Goal: Information Seeking & Learning: Learn about a topic

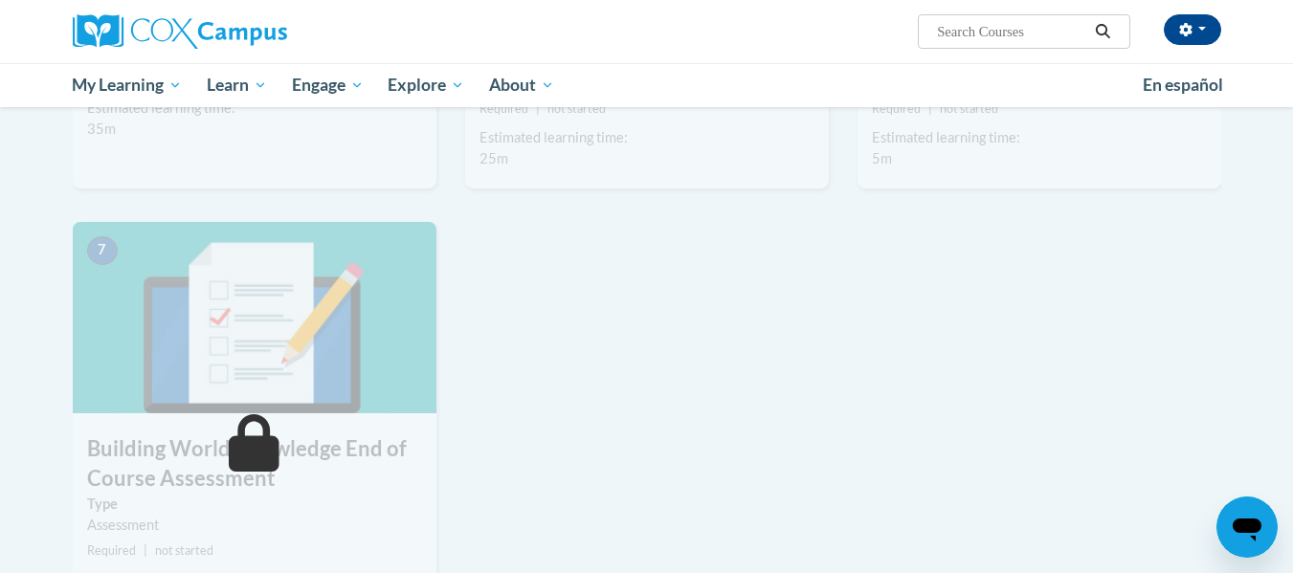
scroll to position [1289, 0]
